Goal: Task Accomplishment & Management: Complete application form

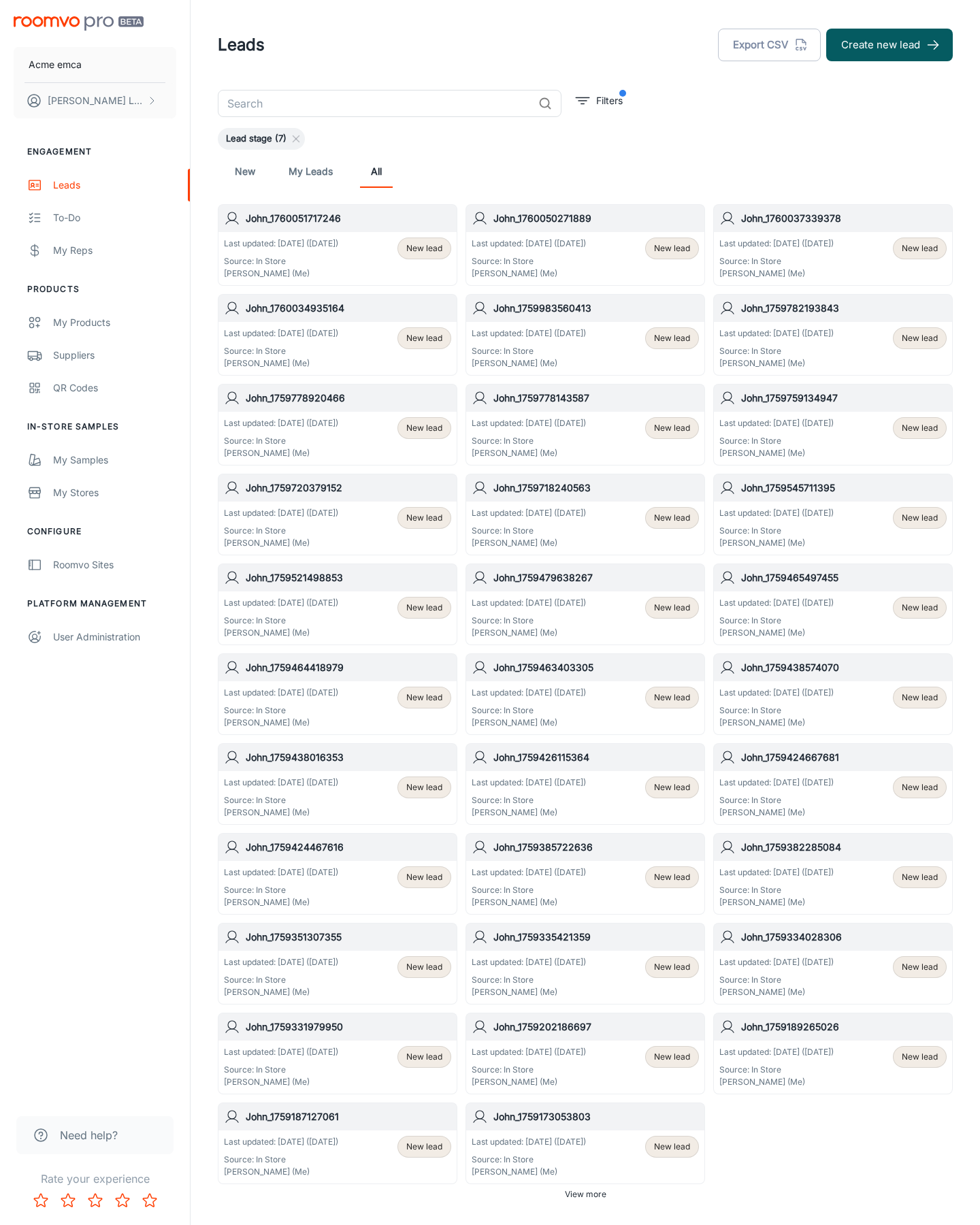
click at [890, 45] on button "Create new lead" at bounding box center [890, 45] width 127 height 33
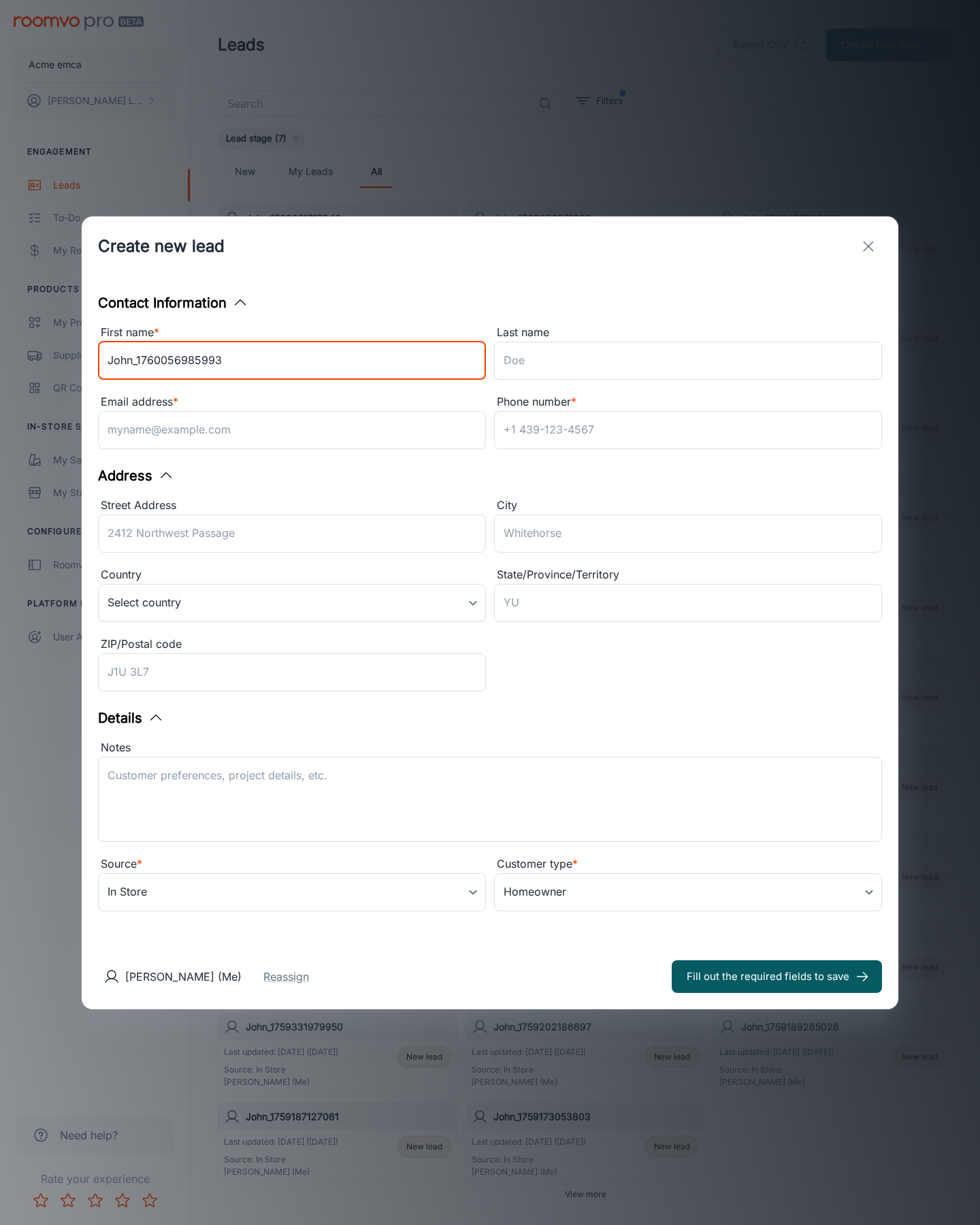
type input "John_1760056985993"
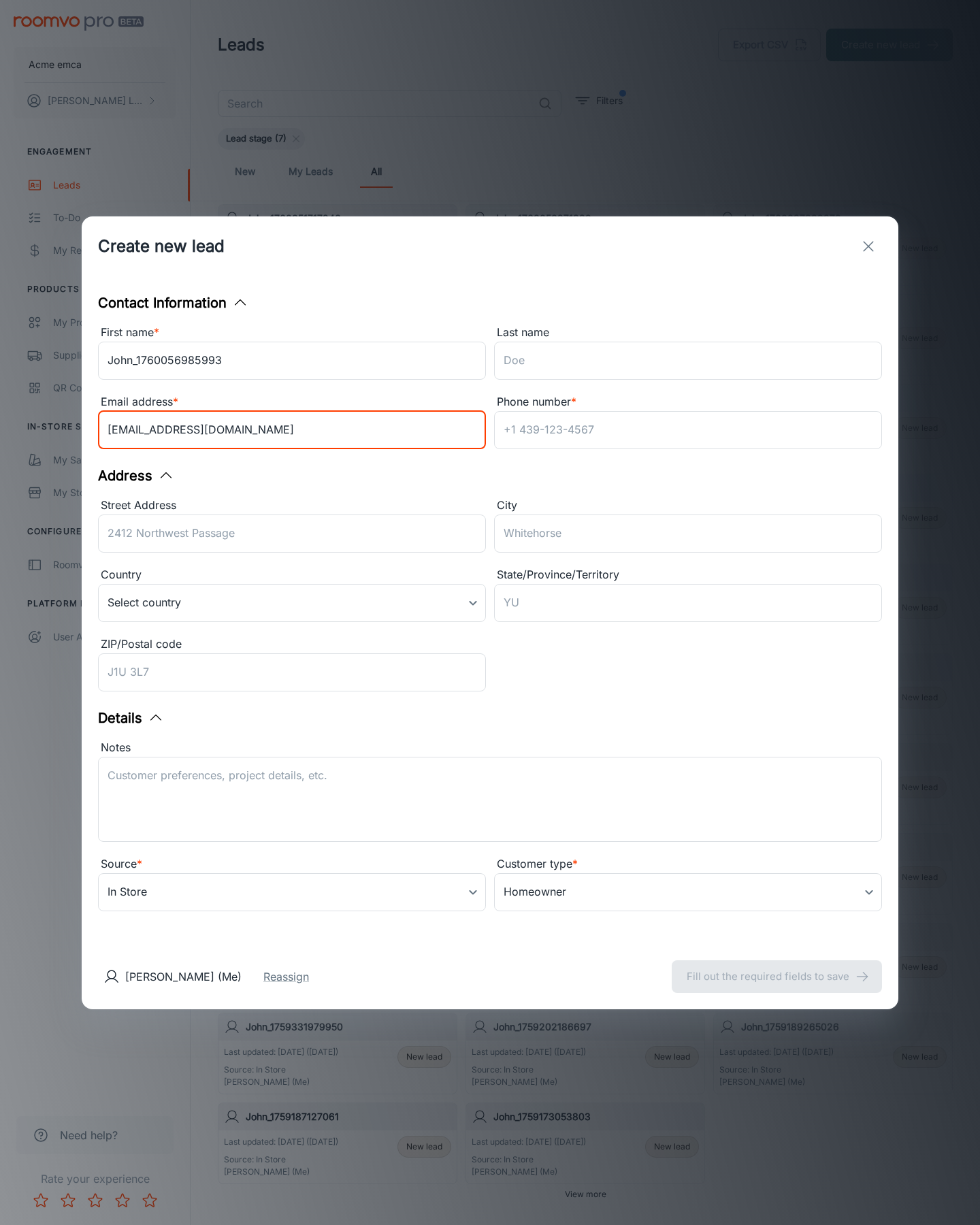
type input "[EMAIL_ADDRESS][DOMAIN_NAME]"
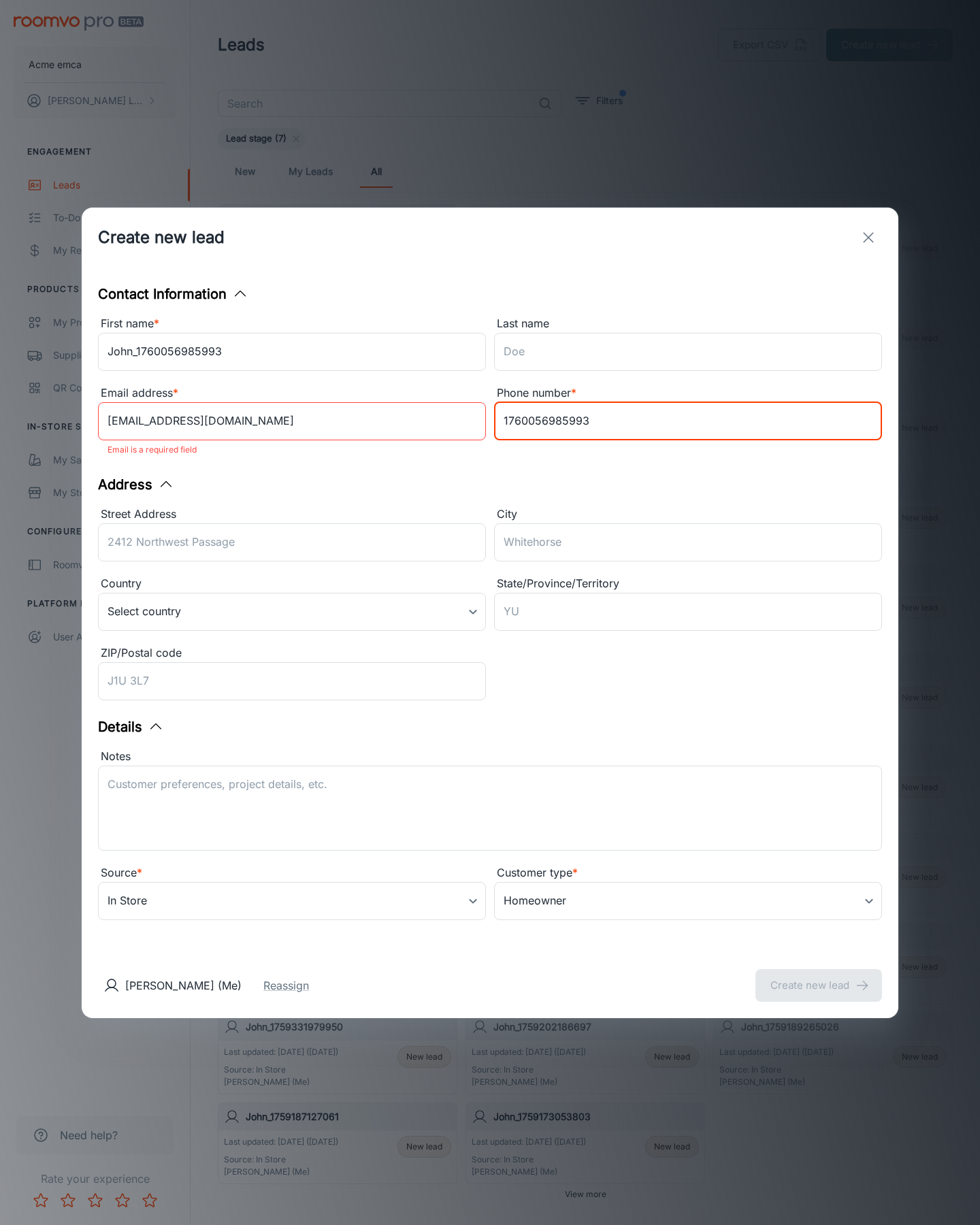
type input "1760056985993"
click at [819, 976] on button "Create new lead" at bounding box center [819, 985] width 127 height 33
